Goal: Task Accomplishment & Management: Use online tool/utility

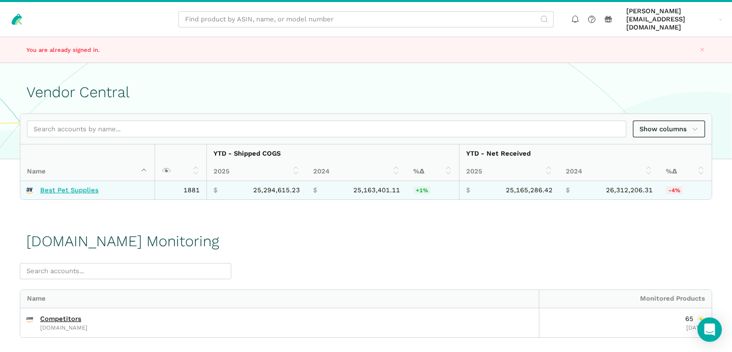
click at [89, 186] on link "Best Pet Supplies" at bounding box center [69, 190] width 58 height 8
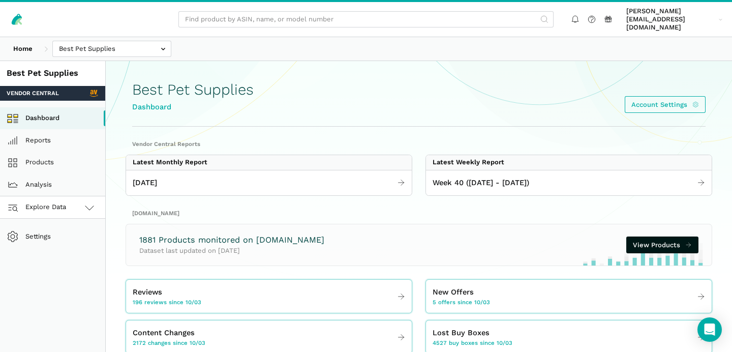
click at [81, 197] on link "Explore Data" at bounding box center [52, 207] width 105 height 22
click at [64, 241] on link "Amazon.com" at bounding box center [52, 252] width 105 height 22
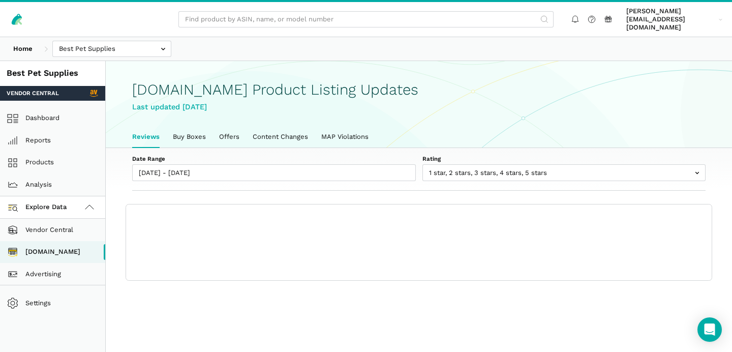
scroll to position [3, 0]
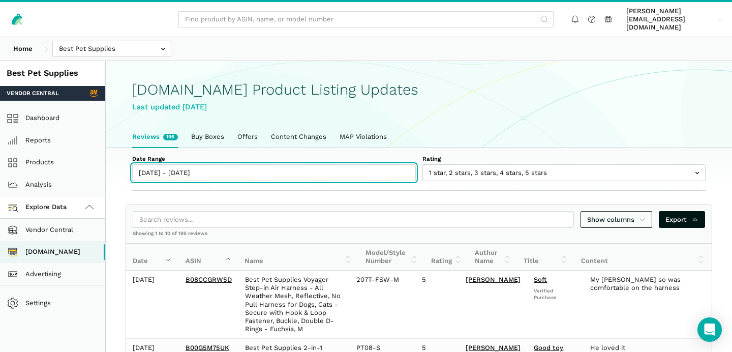
click at [161, 164] on input "10/03/2025 - 10/09/2025" at bounding box center [274, 172] width 284 height 17
type input "10/03/2025"
type input "[DATE]"
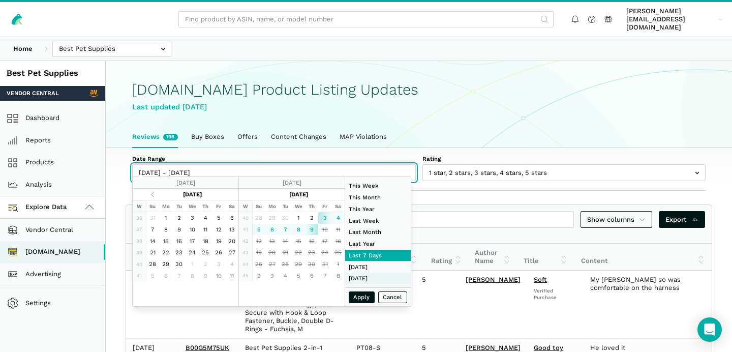
type input "08/01/2025"
type input "08/31/2025"
type input "10/03/2025"
type input "[DATE]"
type input "10/07/2025"
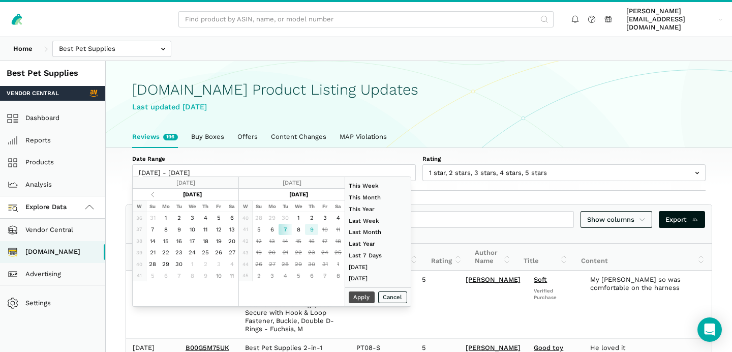
type input "[DATE]"
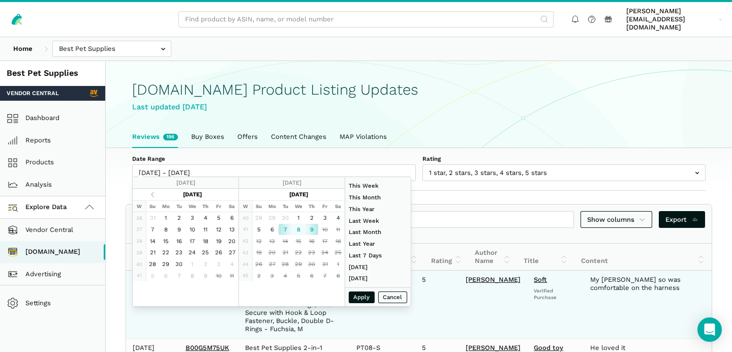
type input "10/07/2025"
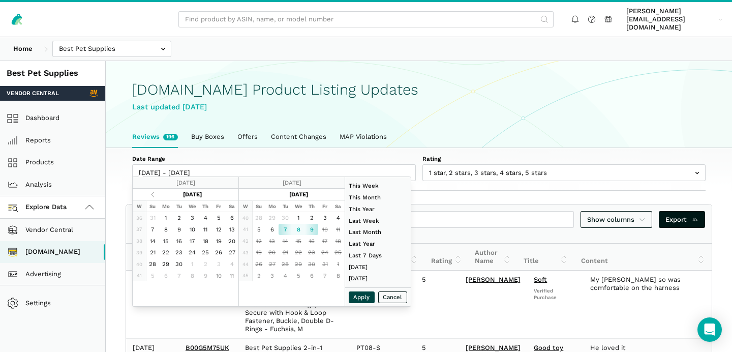
click at [360, 294] on button "Apply" at bounding box center [362, 297] width 26 height 12
type input "10/07/2025 - 10/09/2025"
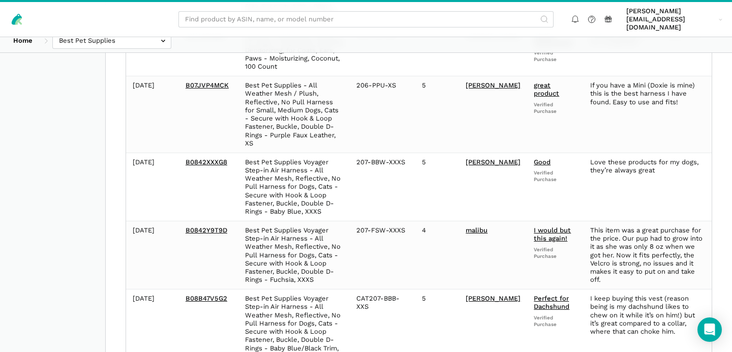
scroll to position [0, 0]
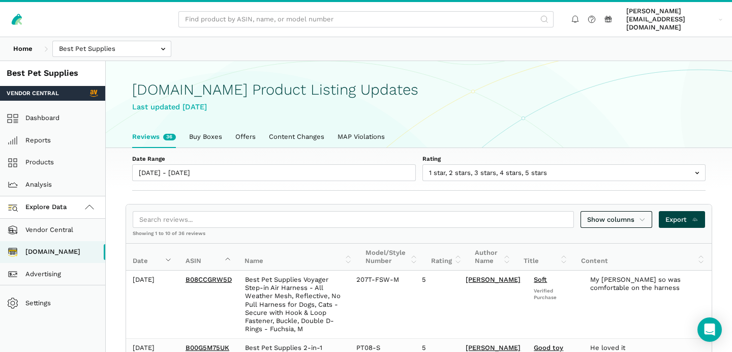
click at [678, 217] on link "Export" at bounding box center [682, 219] width 46 height 17
